Goal: Task Accomplishment & Management: Manage account settings

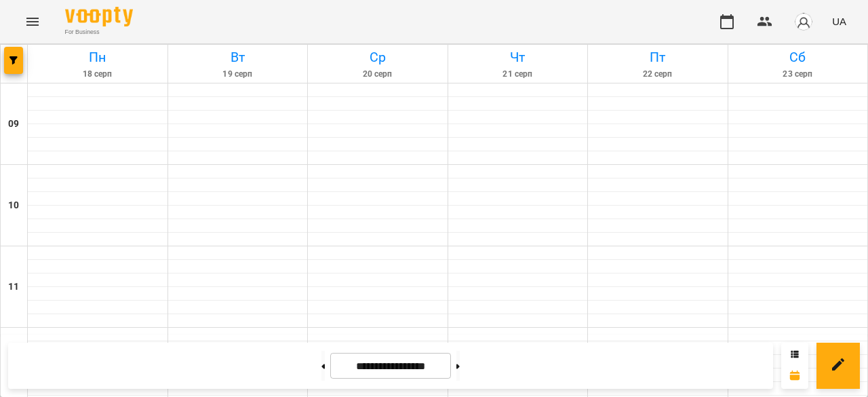
click at [813, 19] on img "button" at bounding box center [803, 21] width 19 height 19
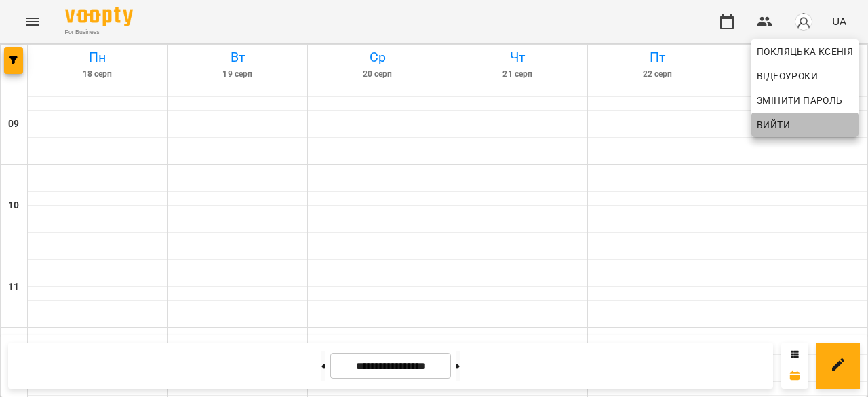
click at [792, 117] on span "Вийти" at bounding box center [804, 125] width 96 height 16
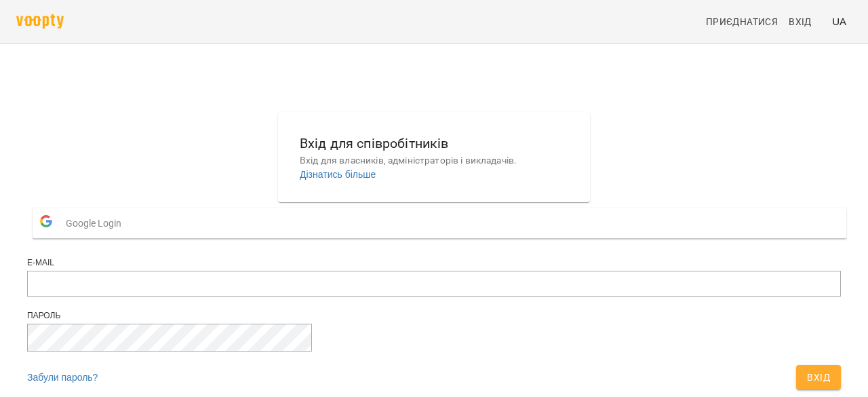
scroll to position [83, 0]
type input "**********"
click at [807, 369] on span "Вхід" at bounding box center [818, 377] width 23 height 16
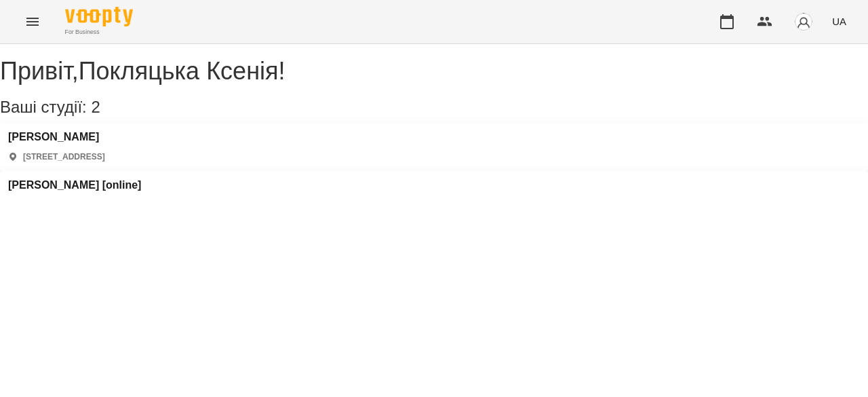
click at [105, 163] on p "вулиця Березинська, 38б, Дніпро, Дніпропетровська область, Україна" at bounding box center [64, 157] width 82 height 12
click at [105, 143] on h3 "Okey Dokey" at bounding box center [56, 137] width 97 height 12
